Goal: Task Accomplishment & Management: Use online tool/utility

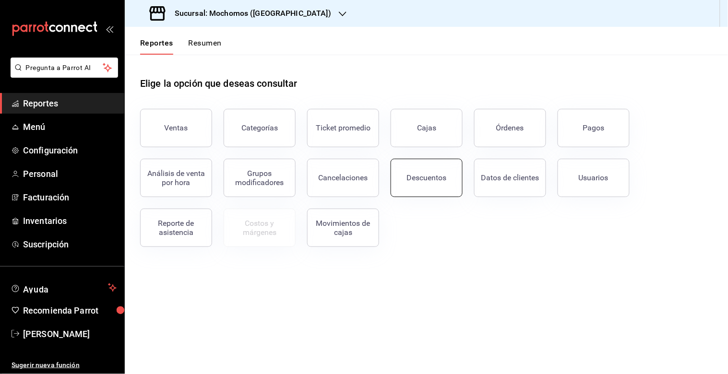
click at [414, 177] on div "Descuentos" at bounding box center [427, 177] width 40 height 9
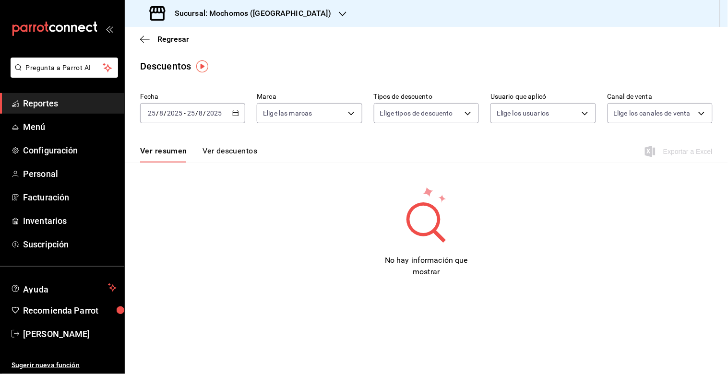
click at [235, 114] on icon "button" at bounding box center [235, 113] width 7 height 7
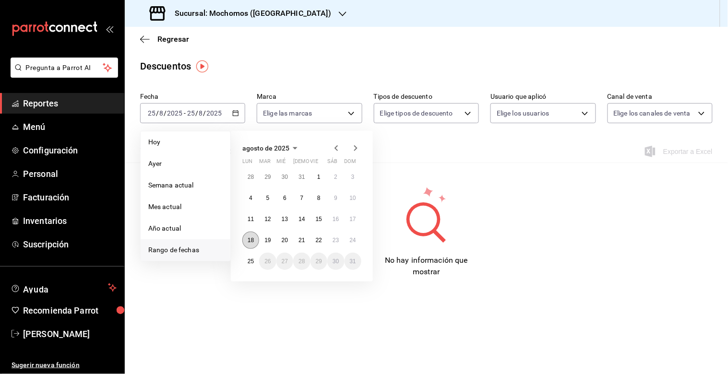
click at [250, 240] on abbr "18" at bounding box center [251, 240] width 6 height 7
click at [353, 237] on abbr "24" at bounding box center [353, 240] width 6 height 7
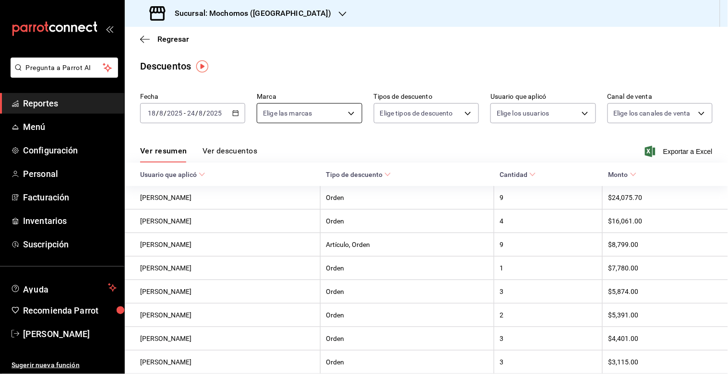
click at [303, 112] on body "Pregunta a Parrot AI Reportes Menú Configuración Personal Facturación Inventari…" at bounding box center [364, 187] width 728 height 374
click at [264, 180] on input "checkbox" at bounding box center [266, 183] width 9 height 9
checkbox input "true"
type input "c8544d00-0077-49dd-9e07-f6fffff65e49"
checkbox input "true"
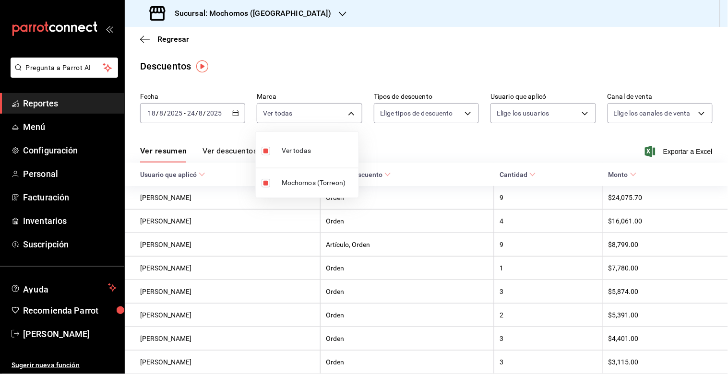
click at [537, 147] on div at bounding box center [364, 187] width 728 height 374
click at [645, 145] on div "Ver resumen Ver descuentos Exportar a Excel" at bounding box center [426, 149] width 603 height 28
click at [645, 147] on icon "button" at bounding box center [650, 152] width 11 height 12
